Goal: Information Seeking & Learning: Learn about a topic

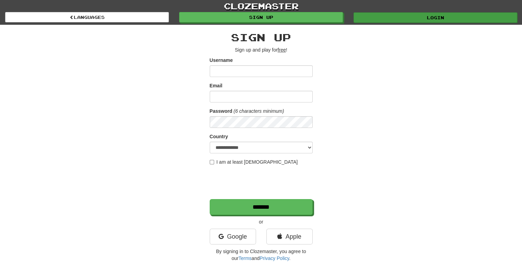
type input "*********"
click at [412, 15] on link "Login" at bounding box center [436, 17] width 164 height 10
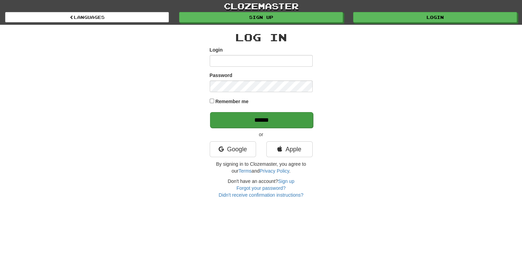
type input "*********"
click at [256, 115] on input "******" at bounding box center [261, 120] width 103 height 16
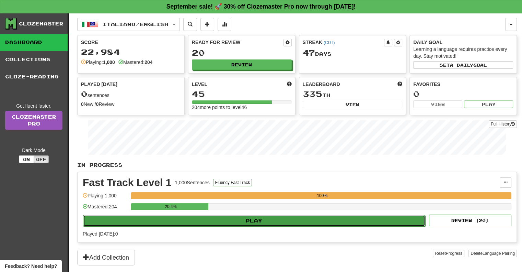
click at [268, 217] on button "Play" at bounding box center [254, 221] width 342 height 12
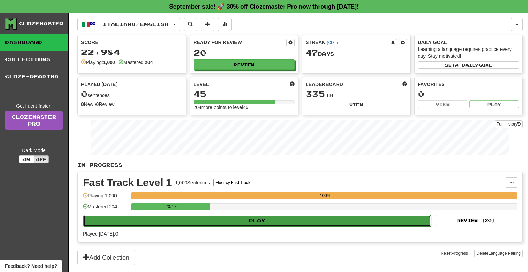
select select "**"
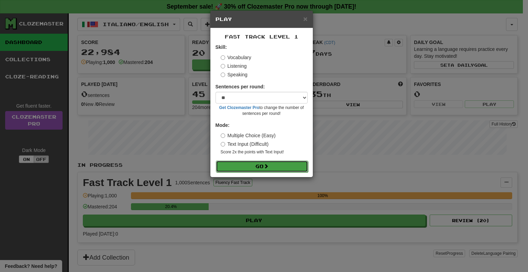
click at [262, 169] on button "Go" at bounding box center [262, 166] width 92 height 12
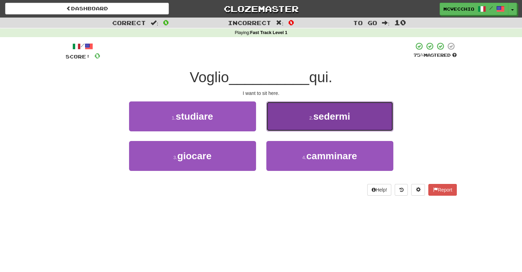
click at [329, 113] on span "sedermi" at bounding box center [332, 116] width 37 height 11
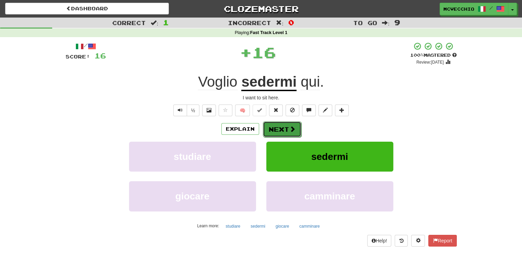
click at [287, 125] on button "Next" at bounding box center [282, 129] width 38 height 16
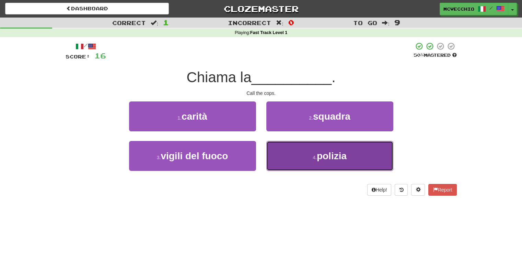
click at [330, 154] on span "polizia" at bounding box center [332, 155] width 30 height 11
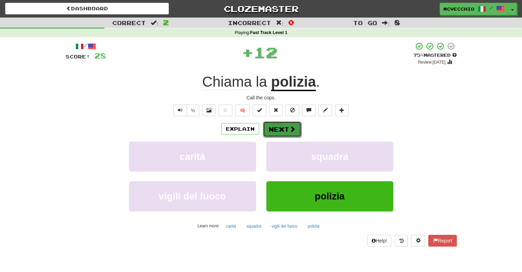
click at [288, 128] on button "Next" at bounding box center [282, 129] width 38 height 16
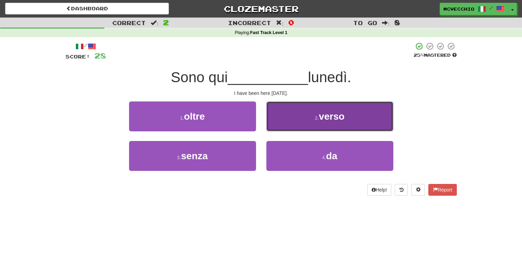
click at [324, 116] on span "verso" at bounding box center [332, 116] width 26 height 11
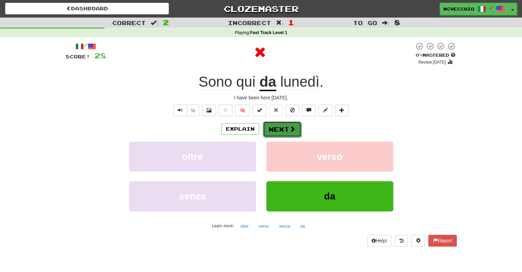
click at [286, 132] on button "Next" at bounding box center [282, 129] width 38 height 16
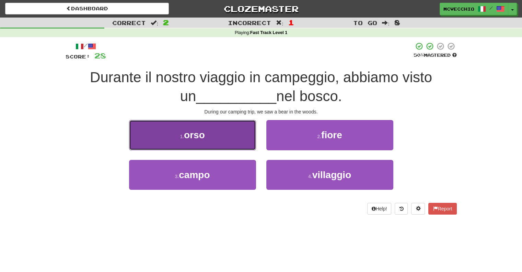
click at [205, 137] on span "orso" at bounding box center [194, 135] width 21 height 11
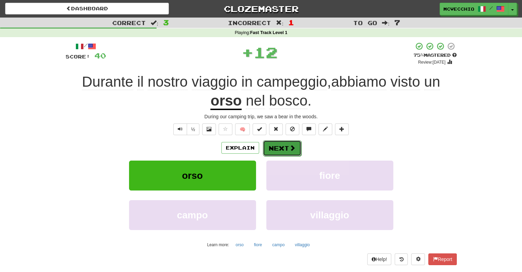
click at [284, 151] on button "Next" at bounding box center [282, 148] width 38 height 16
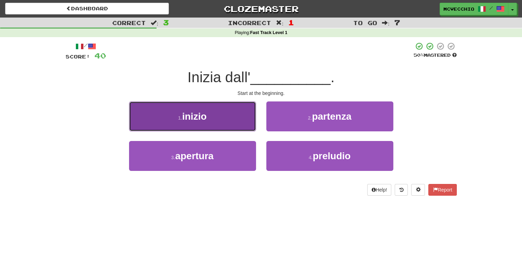
click at [202, 115] on span "inizio" at bounding box center [194, 116] width 25 height 11
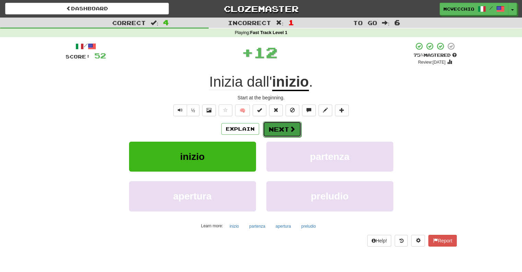
click at [278, 130] on button "Next" at bounding box center [282, 129] width 38 height 16
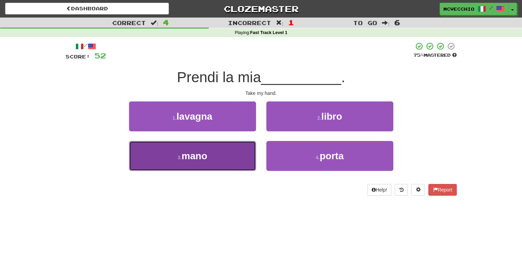
click at [217, 154] on button "3 . mano" at bounding box center [192, 156] width 127 height 30
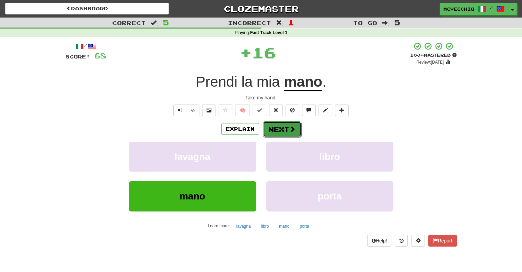
click at [288, 128] on button "Next" at bounding box center [282, 129] width 38 height 16
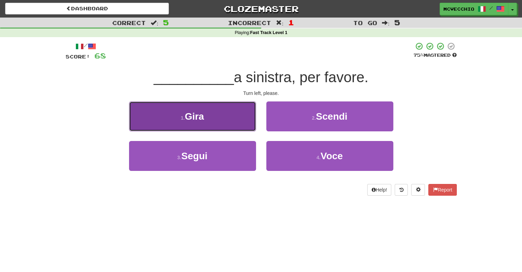
click at [184, 112] on button "1 . Gira" at bounding box center [192, 116] width 127 height 30
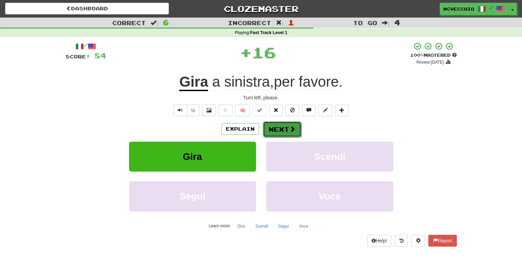
click at [283, 123] on button "Next" at bounding box center [282, 129] width 38 height 16
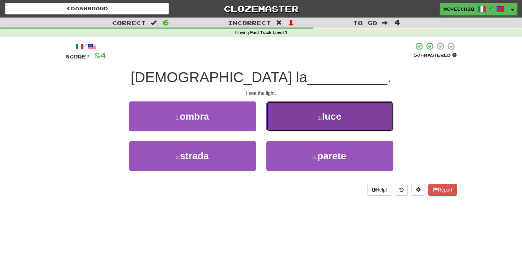
click at [322, 115] on small "2 ." at bounding box center [320, 117] width 4 height 5
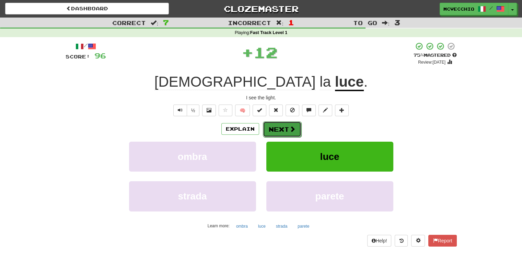
click at [283, 127] on button "Next" at bounding box center [282, 129] width 38 height 16
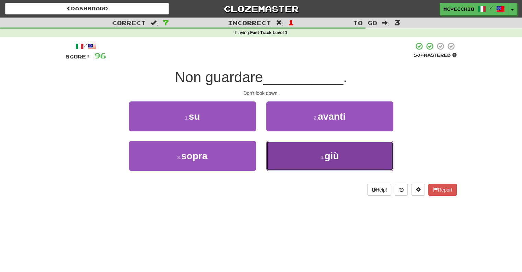
click at [334, 153] on span "giù" at bounding box center [332, 155] width 14 height 11
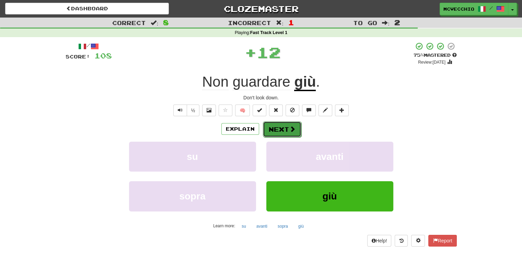
click at [288, 130] on button "Next" at bounding box center [282, 129] width 38 height 16
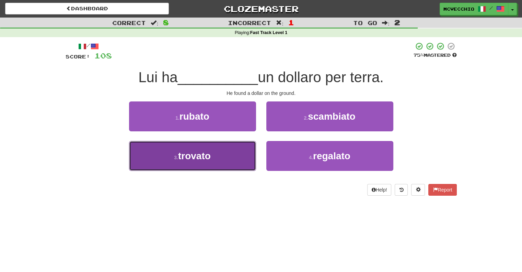
click at [200, 152] on span "trovato" at bounding box center [194, 155] width 33 height 11
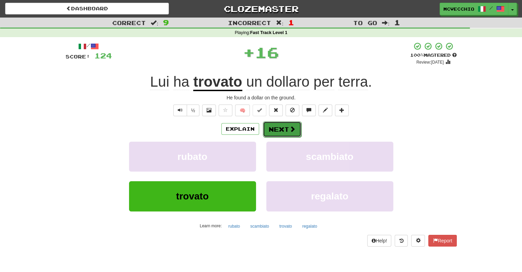
click at [283, 127] on button "Next" at bounding box center [282, 129] width 38 height 16
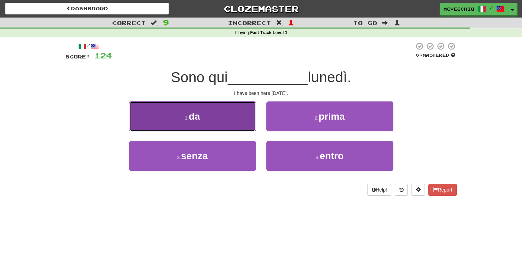
click at [196, 114] on span "da" at bounding box center [194, 116] width 11 height 11
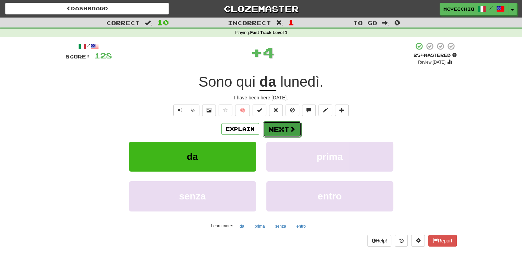
click at [294, 130] on span at bounding box center [293, 129] width 6 height 6
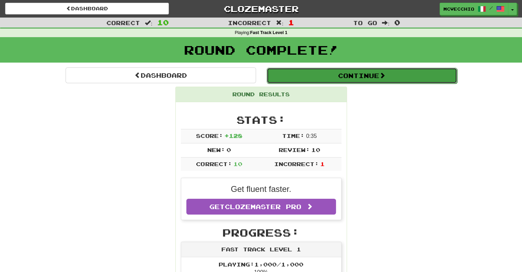
click at [362, 76] on button "Continue" at bounding box center [362, 76] width 191 height 16
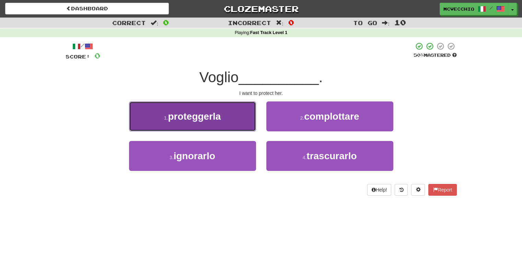
click at [213, 114] on span "proteggerla" at bounding box center [194, 116] width 53 height 11
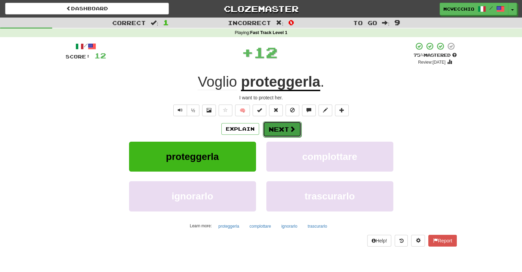
click at [286, 131] on button "Next" at bounding box center [282, 129] width 38 height 16
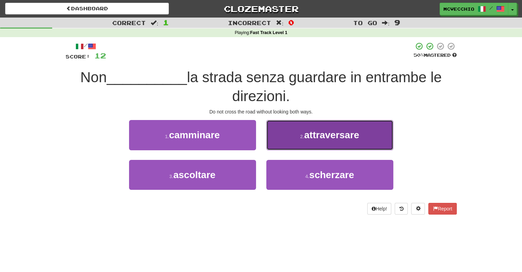
click at [333, 131] on span "attraversare" at bounding box center [331, 135] width 55 height 11
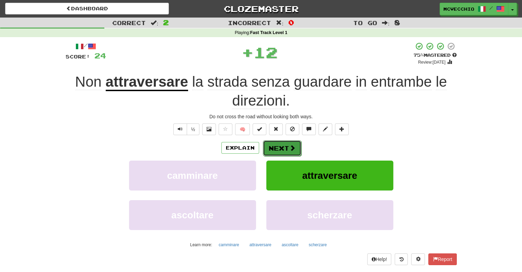
click at [276, 143] on button "Next" at bounding box center [282, 148] width 38 height 16
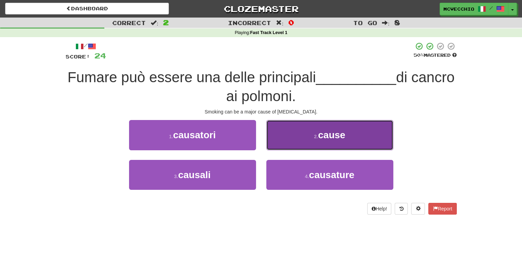
click at [325, 130] on span "cause" at bounding box center [331, 135] width 27 height 11
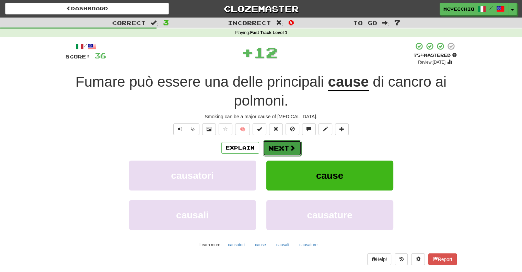
click at [291, 148] on span at bounding box center [293, 148] width 6 height 6
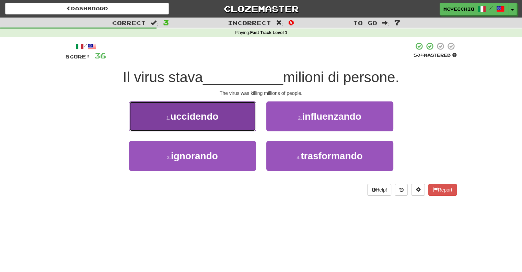
click at [199, 121] on span "uccidendo" at bounding box center [194, 116] width 48 height 11
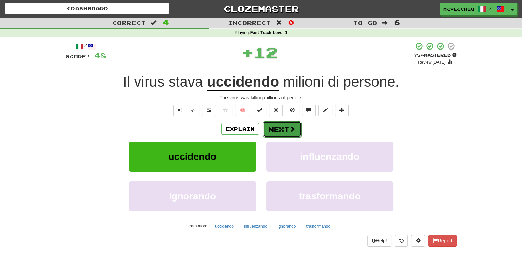
click at [280, 130] on button "Next" at bounding box center [282, 129] width 38 height 16
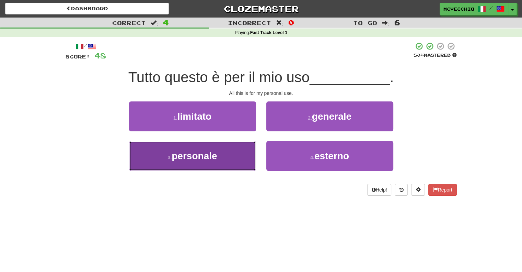
click at [212, 154] on span "personale" at bounding box center [194, 155] width 45 height 11
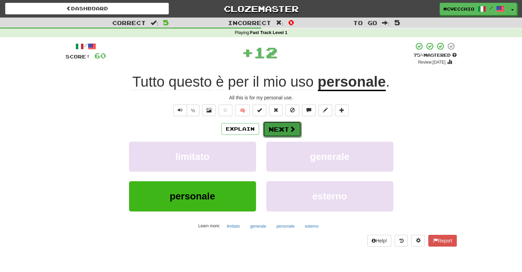
click at [291, 128] on span at bounding box center [293, 129] width 6 height 6
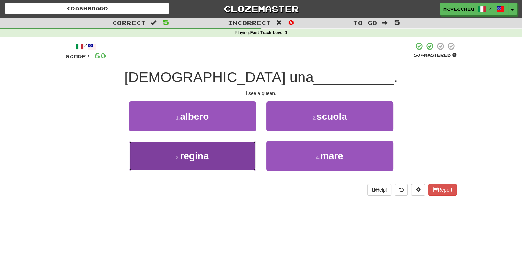
click at [206, 156] on span "regina" at bounding box center [194, 155] width 29 height 11
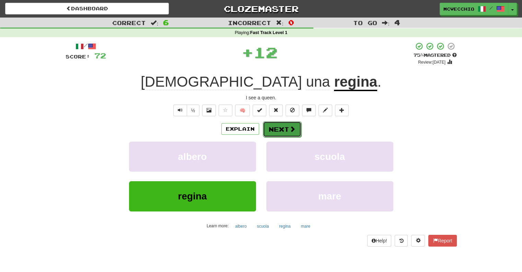
click at [282, 128] on button "Next" at bounding box center [282, 129] width 38 height 16
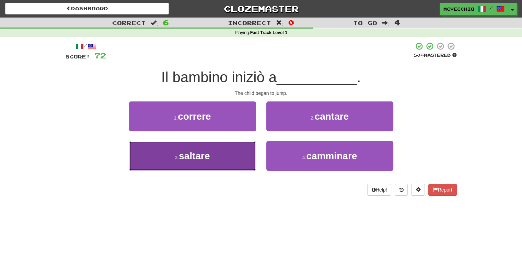
click at [206, 153] on span "saltare" at bounding box center [194, 155] width 31 height 11
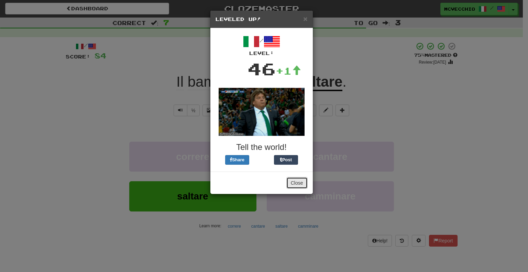
click at [292, 177] on button "Close" at bounding box center [296, 183] width 21 height 12
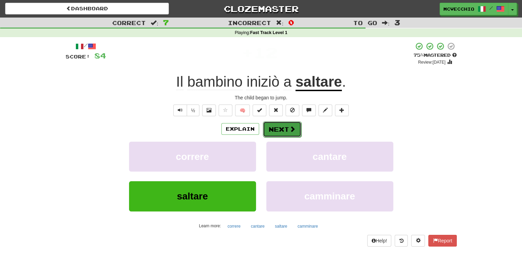
click at [282, 132] on button "Next" at bounding box center [282, 129] width 38 height 16
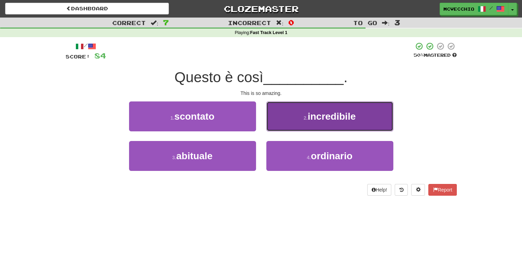
click at [314, 118] on span "incredibile" at bounding box center [332, 116] width 48 height 11
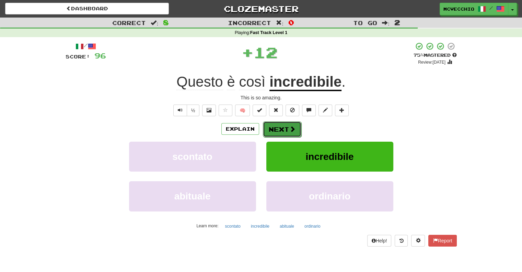
click at [291, 130] on span at bounding box center [293, 129] width 6 height 6
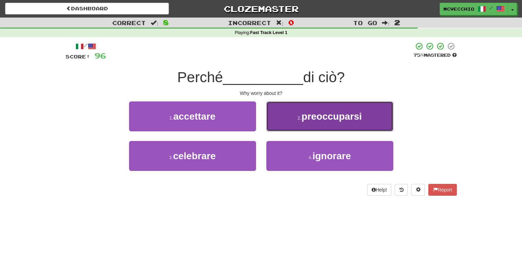
click at [318, 115] on span "preoccuparsi" at bounding box center [332, 116] width 60 height 11
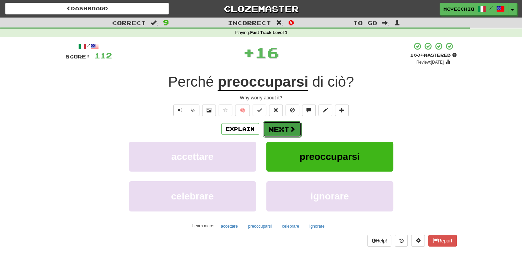
click at [282, 124] on button "Next" at bounding box center [282, 129] width 38 height 16
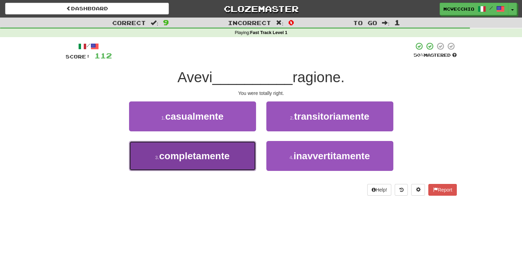
click at [208, 160] on span "completamente" at bounding box center [194, 155] width 70 height 11
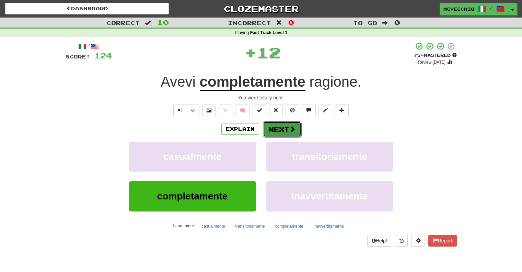
click at [283, 126] on button "Next" at bounding box center [282, 129] width 38 height 16
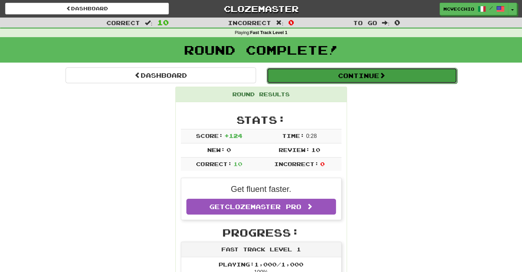
click at [359, 76] on button "Continue" at bounding box center [362, 76] width 191 height 16
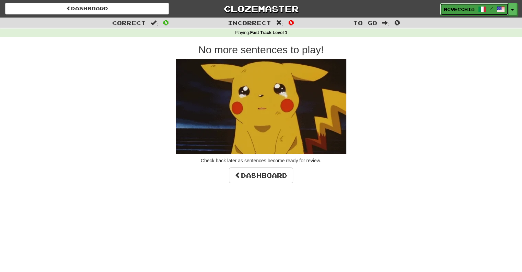
click at [462, 5] on link "McVecchio /" at bounding box center [474, 9] width 69 height 12
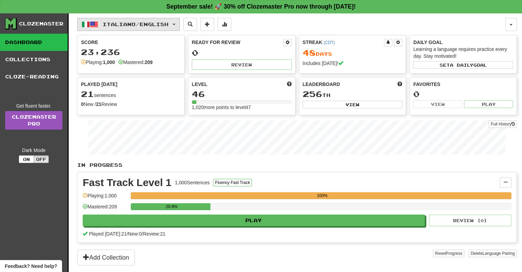
click at [176, 24] on span "button" at bounding box center [174, 24] width 3 height 1
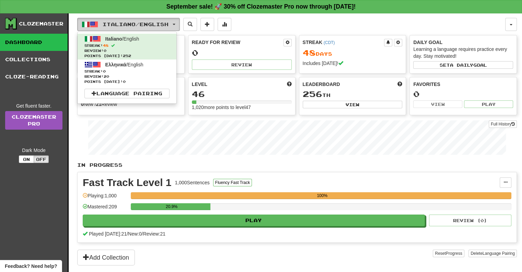
click at [176, 24] on span "button" at bounding box center [174, 24] width 3 height 1
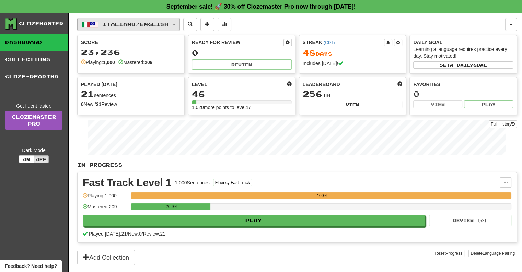
click at [176, 24] on span "button" at bounding box center [174, 24] width 3 height 1
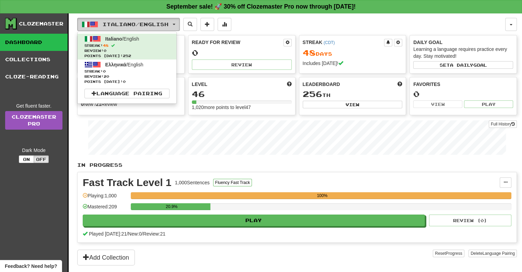
click at [176, 24] on span "button" at bounding box center [174, 24] width 3 height 1
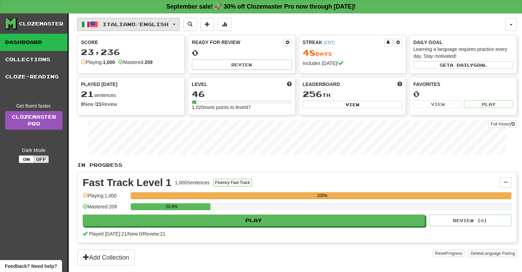
click at [176, 24] on span "button" at bounding box center [174, 24] width 3 height 1
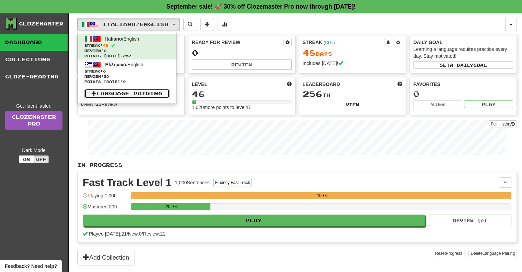
click at [139, 94] on link "Language Pairing" at bounding box center [127, 94] width 85 height 10
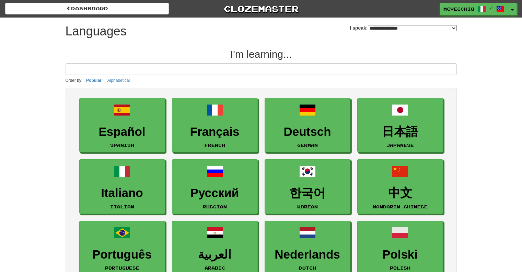
select select "*******"
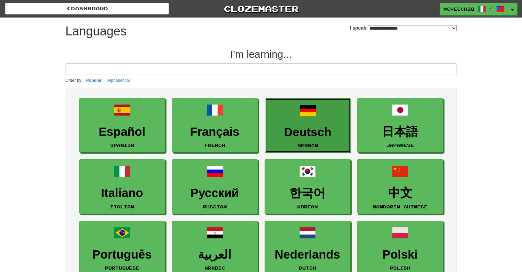
click at [308, 116] on span at bounding box center [308, 110] width 16 height 16
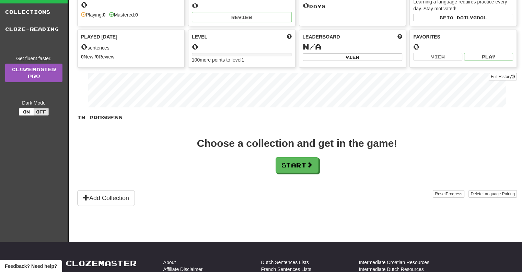
scroll to position [103, 0]
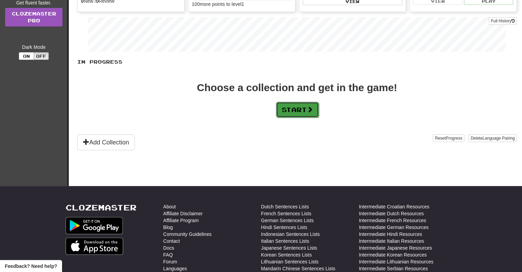
click at [305, 108] on button "Start" at bounding box center [297, 110] width 43 height 16
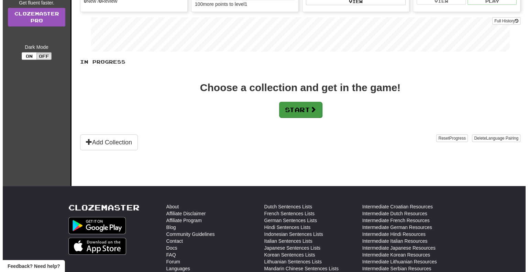
scroll to position [0, 0]
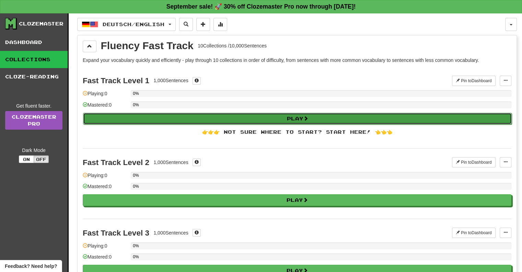
click at [303, 118] on button "Play" at bounding box center [297, 119] width 429 height 12
select select "**"
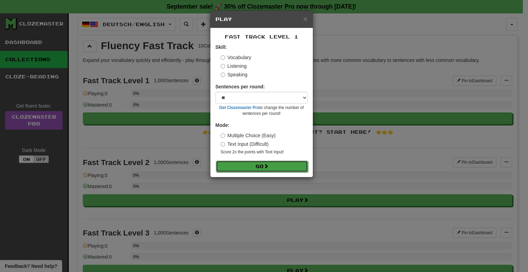
click at [260, 164] on button "Go" at bounding box center [262, 166] width 92 height 12
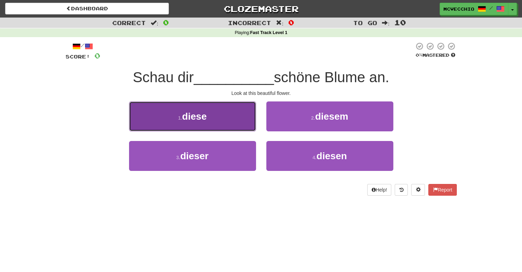
click at [198, 111] on span "diese" at bounding box center [194, 116] width 25 height 11
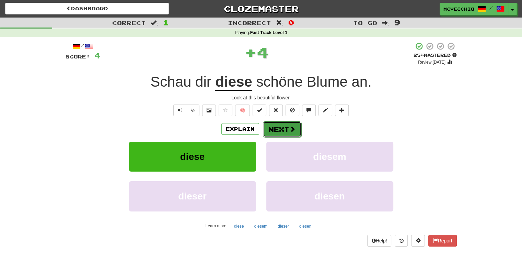
click at [292, 126] on span at bounding box center [293, 129] width 6 height 6
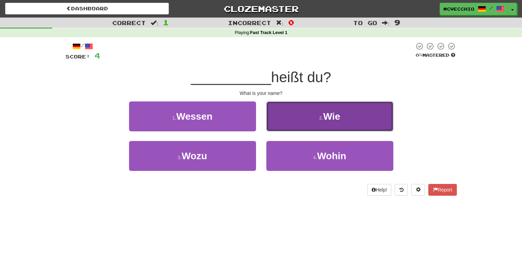
click at [330, 116] on span "Wie" at bounding box center [332, 116] width 17 height 11
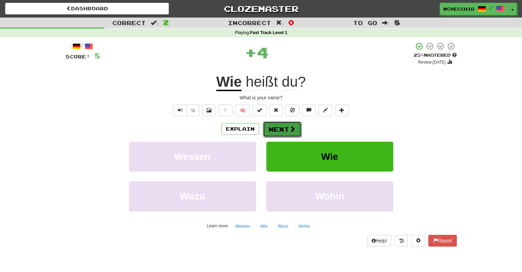
click at [290, 126] on span at bounding box center [293, 129] width 6 height 6
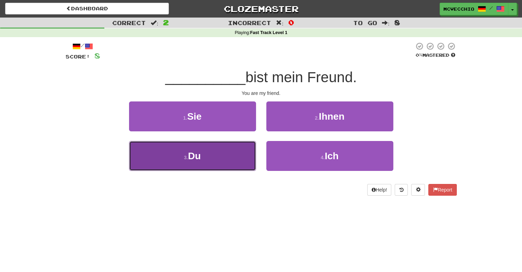
click at [205, 153] on button "3 . Du" at bounding box center [192, 156] width 127 height 30
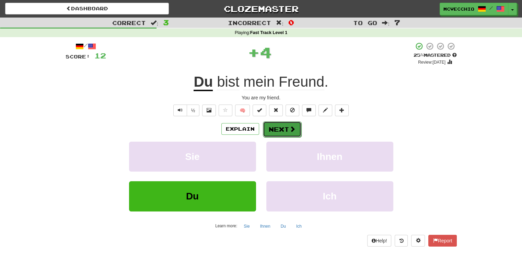
click at [277, 125] on button "Next" at bounding box center [282, 129] width 38 height 16
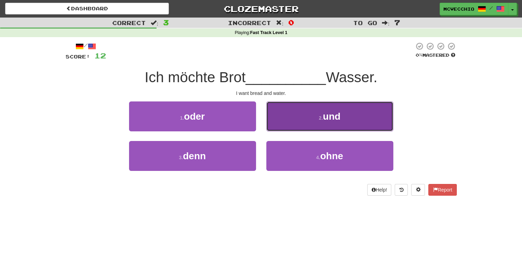
click at [319, 112] on button "2 . und" at bounding box center [330, 116] width 127 height 30
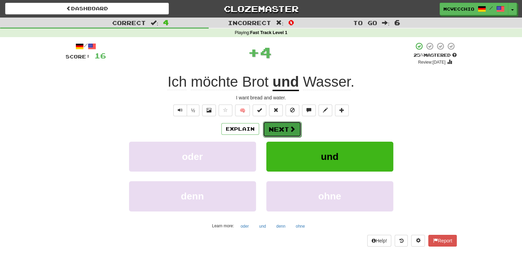
click at [286, 127] on button "Next" at bounding box center [282, 129] width 38 height 16
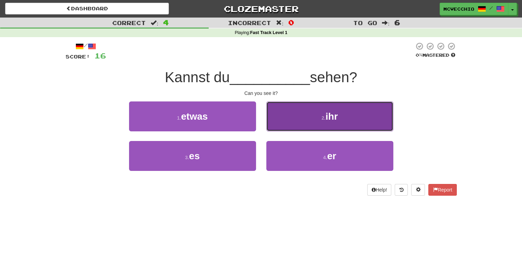
click at [318, 116] on button "2 . ihr" at bounding box center [330, 116] width 127 height 30
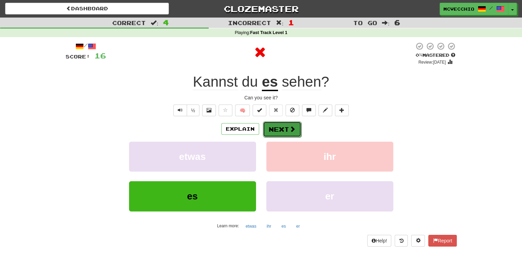
click at [283, 127] on button "Next" at bounding box center [282, 129] width 38 height 16
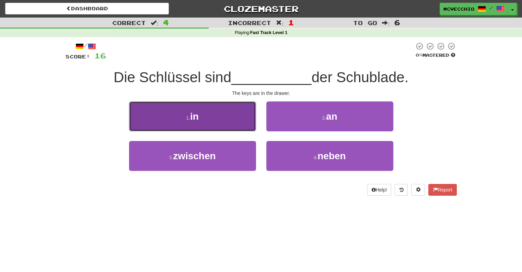
click at [210, 121] on button "1 . in" at bounding box center [192, 116] width 127 height 30
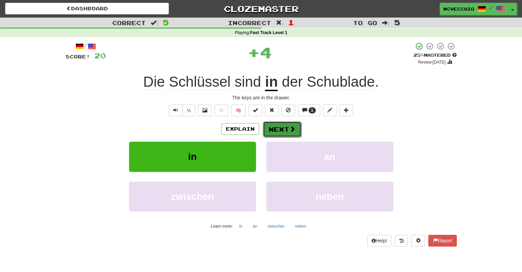
click at [292, 126] on span at bounding box center [293, 129] width 6 height 6
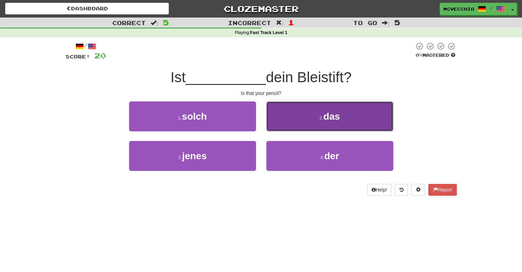
click at [348, 110] on button "2 . das" at bounding box center [330, 116] width 127 height 30
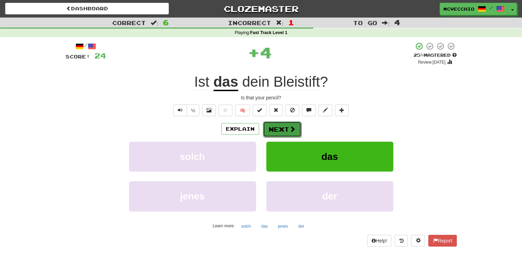
click at [284, 126] on button "Next" at bounding box center [282, 129] width 38 height 16
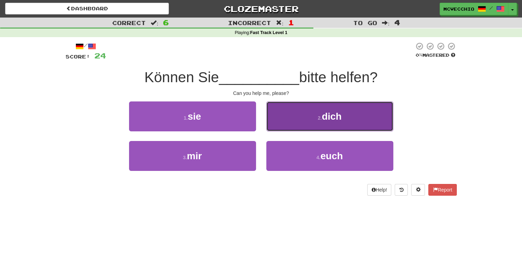
click at [350, 112] on button "2 . dich" at bounding box center [330, 116] width 127 height 30
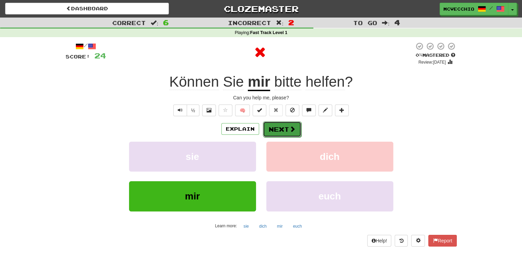
click at [283, 128] on button "Next" at bounding box center [282, 129] width 38 height 16
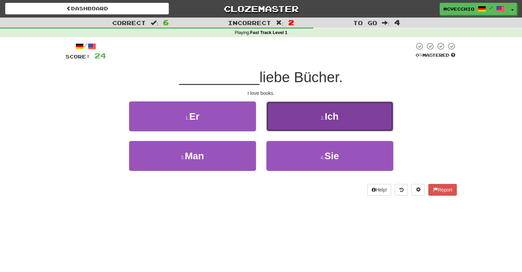
click at [331, 120] on span "Ich" at bounding box center [332, 116] width 14 height 11
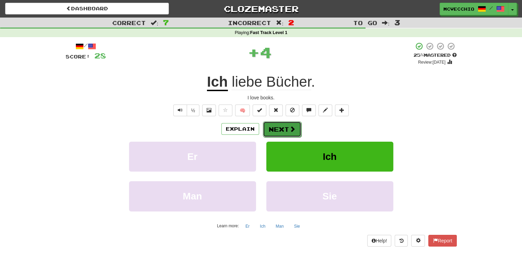
click at [287, 126] on button "Next" at bounding box center [282, 129] width 38 height 16
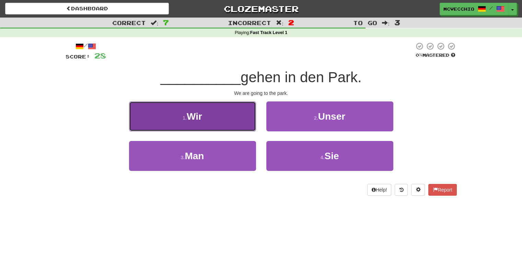
click at [214, 110] on button "1 . Wir" at bounding box center [192, 116] width 127 height 30
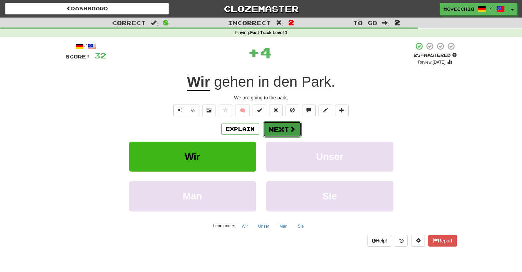
click at [282, 133] on button "Next" at bounding box center [282, 129] width 38 height 16
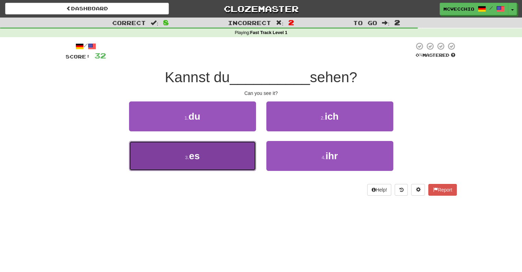
click at [203, 159] on button "3 . es" at bounding box center [192, 156] width 127 height 30
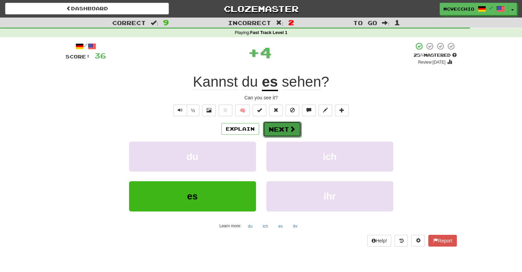
click at [282, 128] on button "Next" at bounding box center [282, 129] width 38 height 16
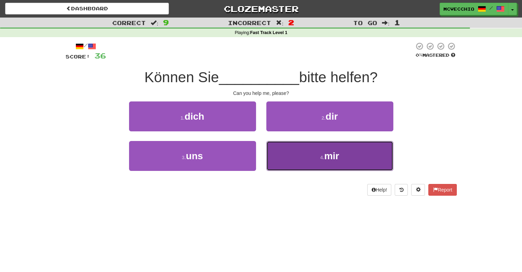
click at [338, 162] on button "4 . mir" at bounding box center [330, 156] width 127 height 30
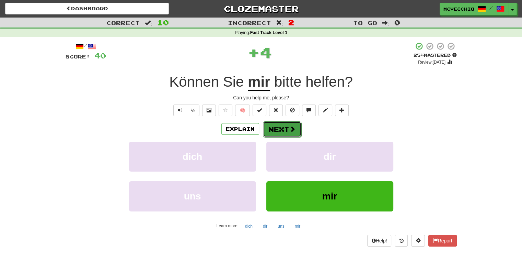
click at [283, 125] on button "Next" at bounding box center [282, 129] width 38 height 16
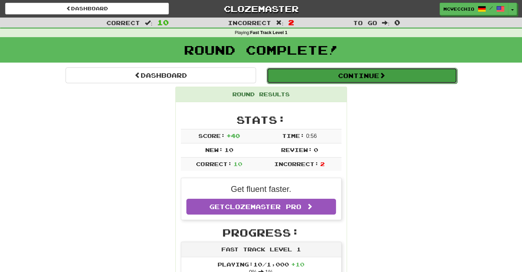
click at [360, 76] on button "Continue" at bounding box center [362, 76] width 191 height 16
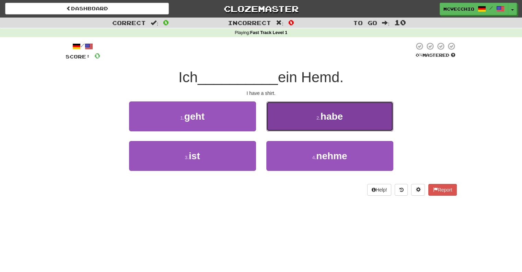
click at [322, 117] on span "habe" at bounding box center [332, 116] width 22 height 11
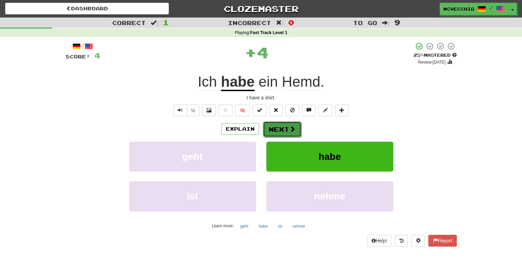
click at [290, 132] on button "Next" at bounding box center [282, 129] width 38 height 16
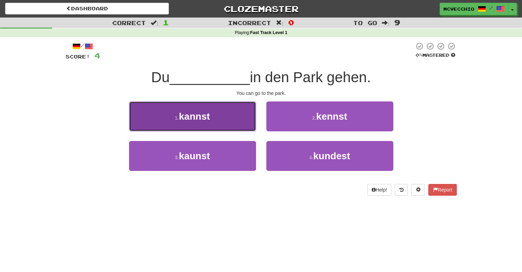
click at [201, 122] on button "1 . kannst" at bounding box center [192, 116] width 127 height 30
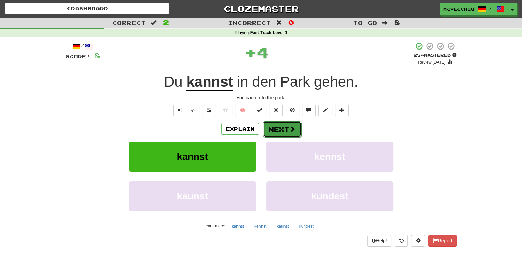
click at [280, 127] on button "Next" at bounding box center [282, 129] width 38 height 16
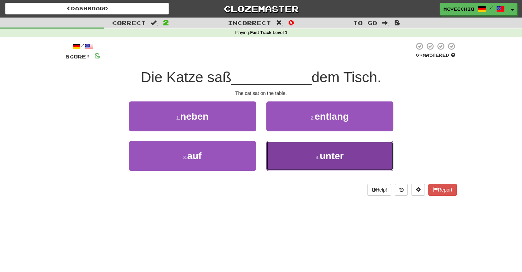
click at [321, 159] on span "unter" at bounding box center [332, 155] width 24 height 11
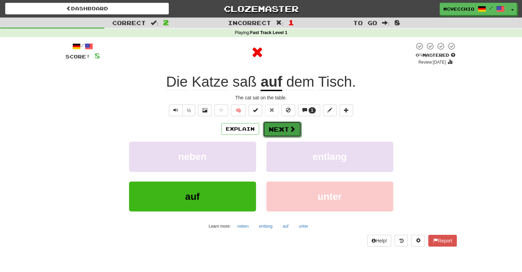
click at [279, 133] on button "Next" at bounding box center [282, 129] width 38 height 16
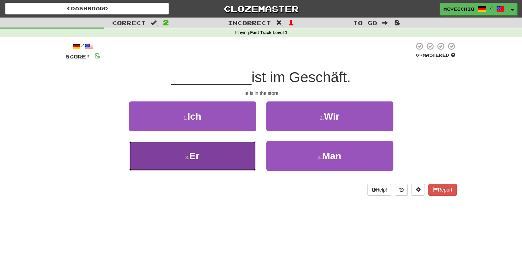
click at [202, 156] on button "3 . Er" at bounding box center [192, 156] width 127 height 30
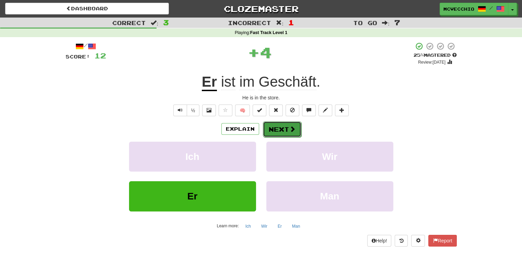
click at [286, 127] on button "Next" at bounding box center [282, 129] width 38 height 16
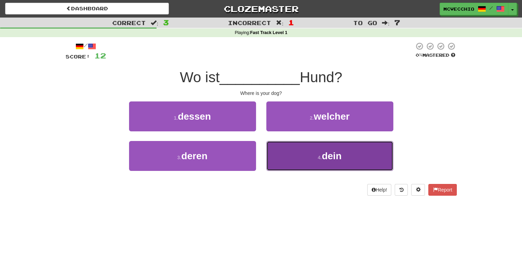
click at [316, 157] on button "4 . dein" at bounding box center [330, 156] width 127 height 30
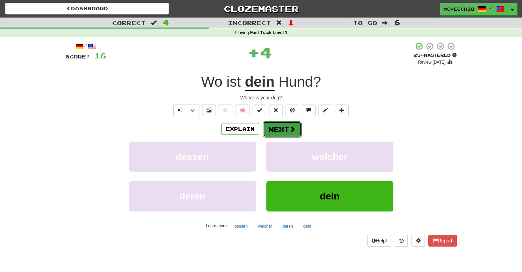
click at [282, 126] on button "Next" at bounding box center [282, 129] width 38 height 16
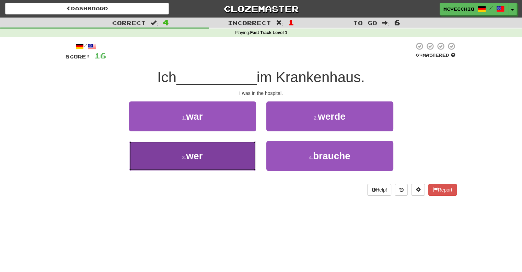
click at [198, 154] on span "wer" at bounding box center [194, 155] width 16 height 11
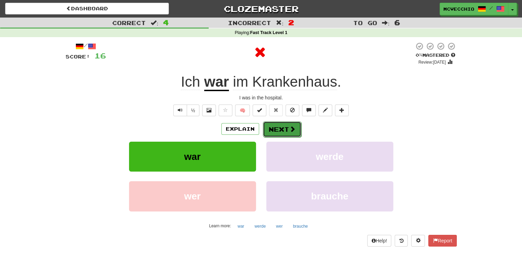
click at [279, 131] on button "Next" at bounding box center [282, 129] width 38 height 16
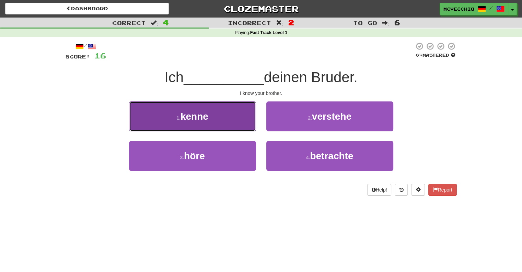
click at [199, 120] on span "kenne" at bounding box center [195, 116] width 28 height 11
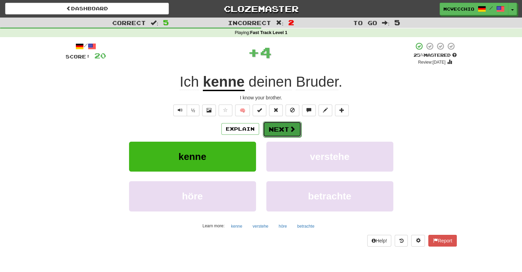
click at [278, 130] on button "Next" at bounding box center [282, 129] width 38 height 16
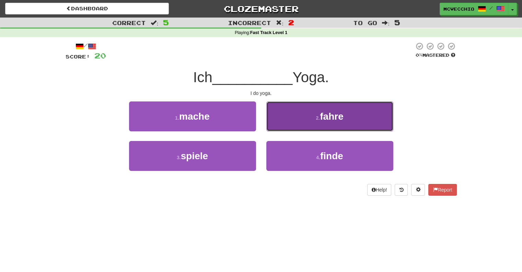
click at [332, 115] on span "fahre" at bounding box center [331, 116] width 23 height 11
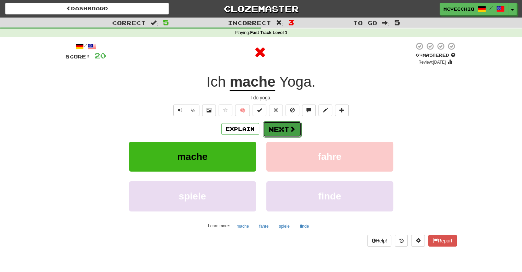
click at [280, 127] on button "Next" at bounding box center [282, 129] width 38 height 16
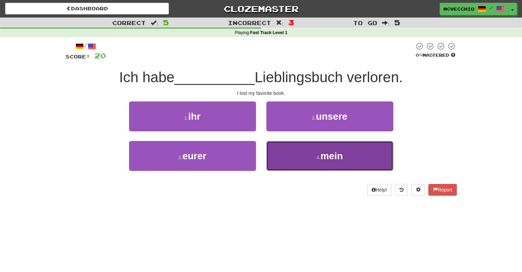
click at [339, 152] on span "mein" at bounding box center [332, 155] width 22 height 11
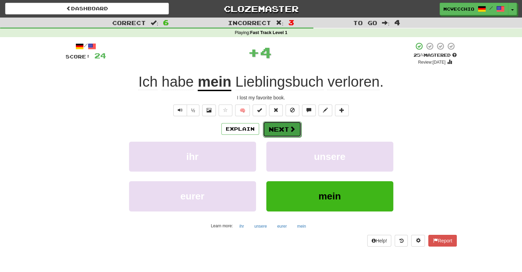
click at [280, 127] on button "Next" at bounding box center [282, 129] width 38 height 16
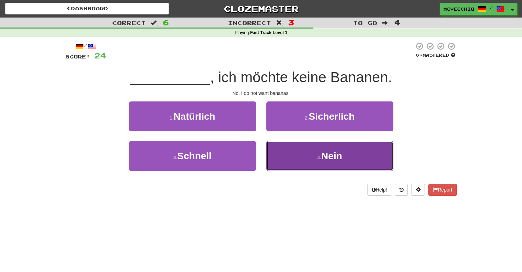
click at [346, 158] on button "4 . Nein" at bounding box center [330, 156] width 127 height 30
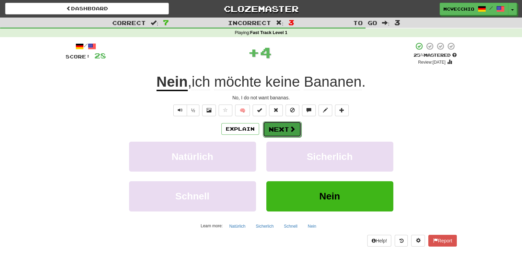
click at [285, 128] on button "Next" at bounding box center [282, 129] width 38 height 16
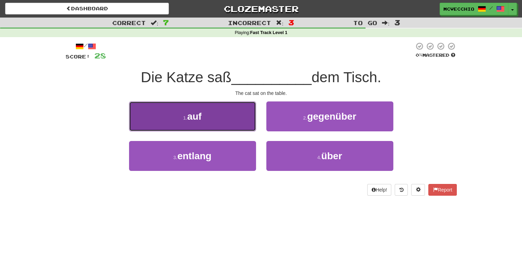
click at [213, 111] on button "1 . auf" at bounding box center [192, 116] width 127 height 30
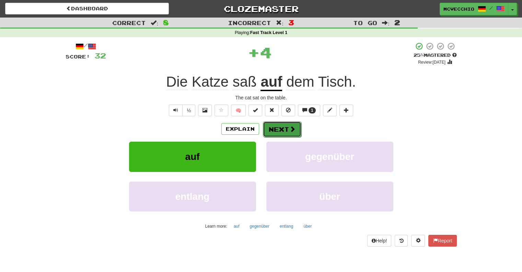
click at [284, 130] on button "Next" at bounding box center [282, 129] width 38 height 16
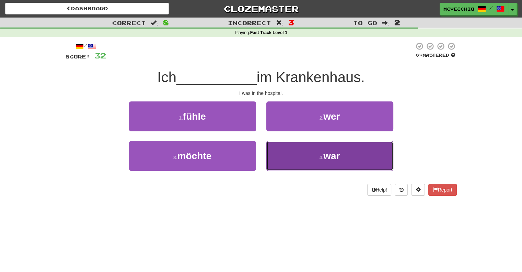
click at [327, 156] on span "war" at bounding box center [332, 155] width 16 height 11
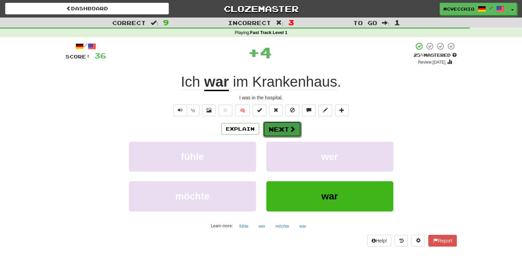
click at [286, 128] on button "Next" at bounding box center [282, 129] width 38 height 16
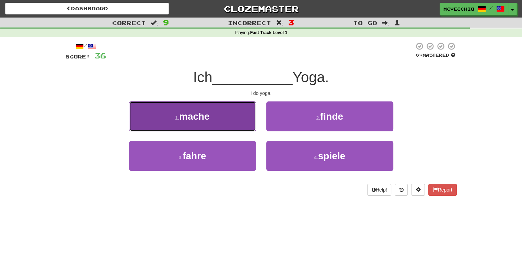
click at [215, 121] on button "1 . mache" at bounding box center [192, 116] width 127 height 30
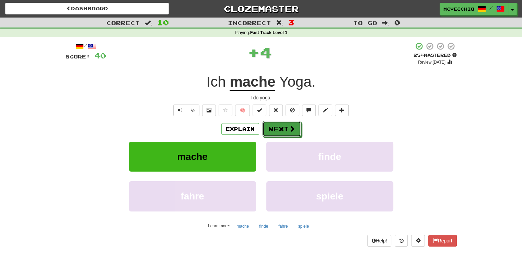
click at [280, 130] on button "Next" at bounding box center [282, 129] width 38 height 16
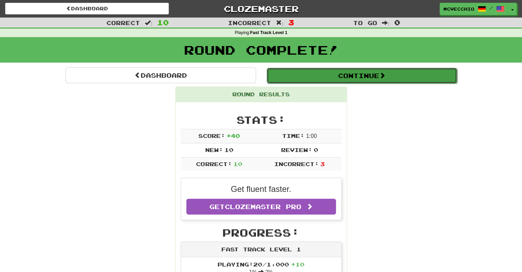
click at [364, 75] on button "Continue" at bounding box center [362, 76] width 191 height 16
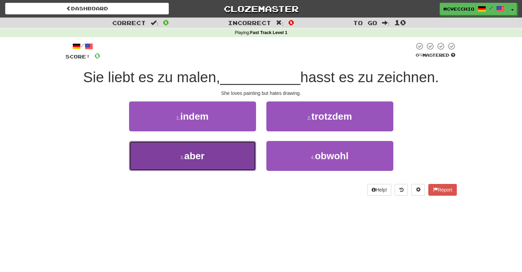
click at [230, 156] on button "3 . aber" at bounding box center [192, 156] width 127 height 30
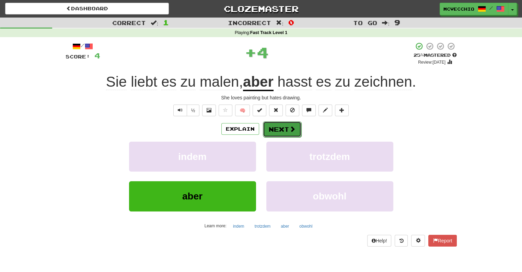
click at [279, 123] on button "Next" at bounding box center [282, 129] width 38 height 16
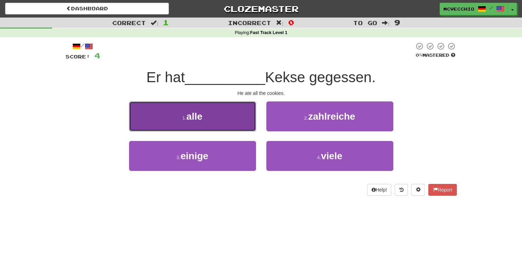
click at [202, 115] on span "alle" at bounding box center [195, 116] width 16 height 11
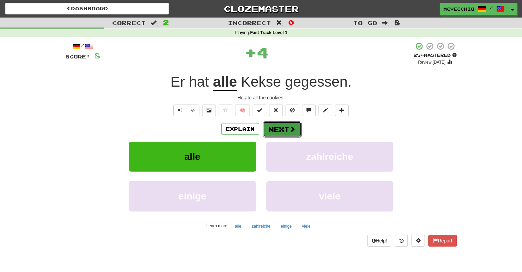
click at [284, 128] on button "Next" at bounding box center [282, 129] width 38 height 16
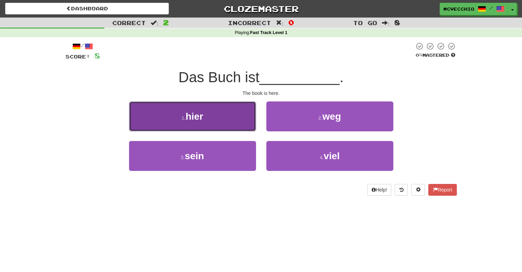
click at [209, 112] on button "1 . hier" at bounding box center [192, 116] width 127 height 30
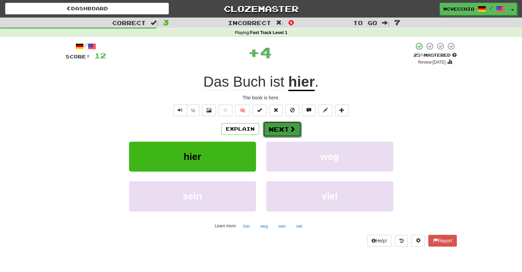
click at [283, 127] on button "Next" at bounding box center [282, 129] width 38 height 16
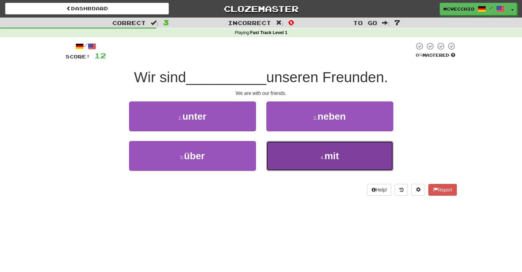
click at [337, 155] on span "mit" at bounding box center [332, 155] width 14 height 11
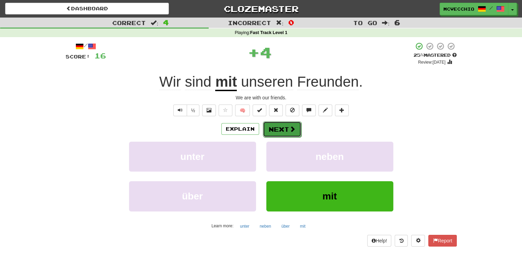
click at [282, 129] on button "Next" at bounding box center [282, 129] width 38 height 16
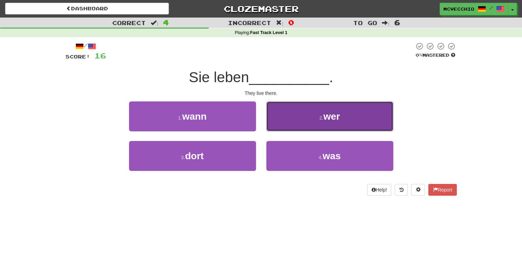
click at [333, 120] on span "wer" at bounding box center [332, 116] width 16 height 11
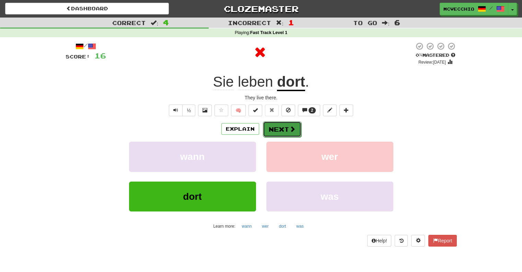
click at [282, 127] on button "Next" at bounding box center [282, 129] width 38 height 16
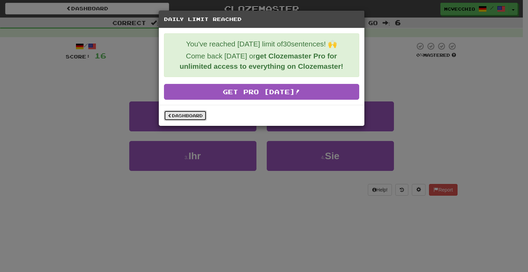
click at [192, 115] on link "Dashboard" at bounding box center [185, 115] width 43 height 10
